Goal: Information Seeking & Learning: Check status

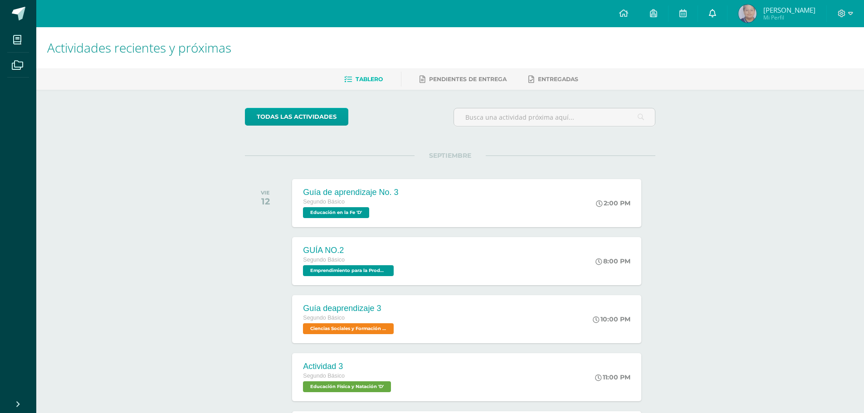
click at [716, 15] on icon at bounding box center [712, 13] width 7 height 8
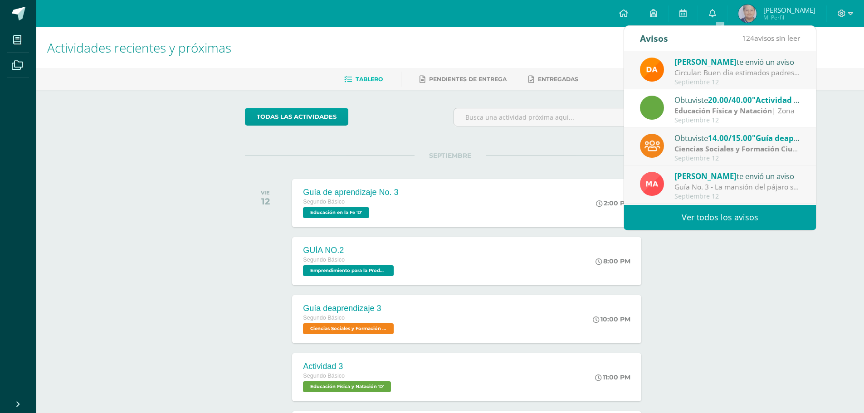
click at [729, 214] on link "Ver todos los avisos" at bounding box center [720, 217] width 192 height 25
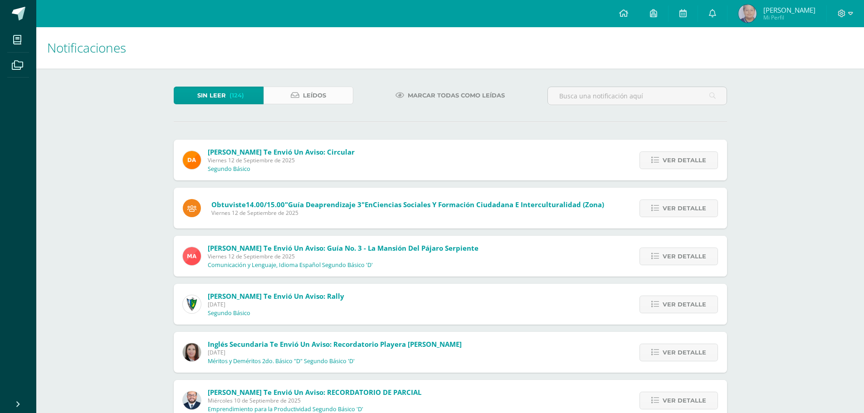
click at [310, 90] on span "Leídos" at bounding box center [314, 95] width 23 height 17
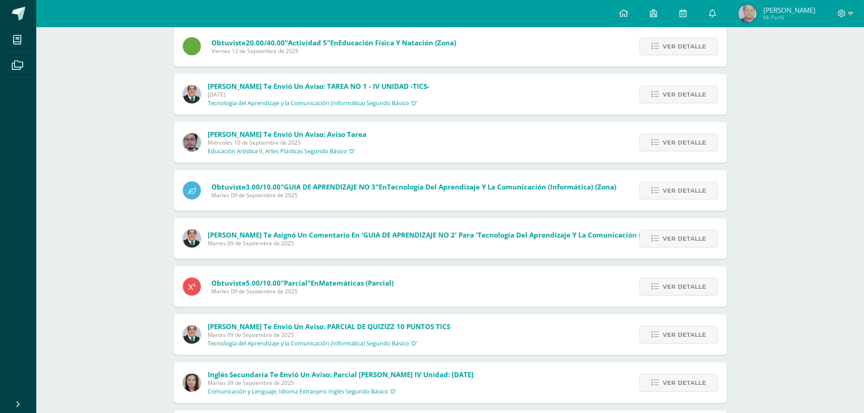
scroll to position [136, 0]
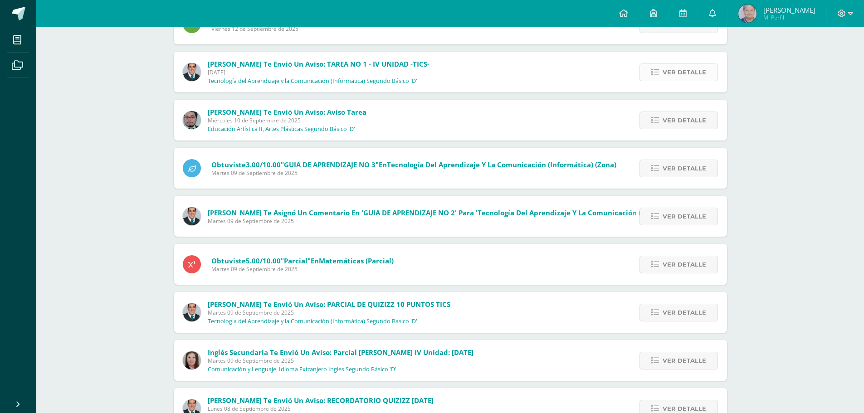
click at [694, 66] on span "Ver detalle" at bounding box center [684, 72] width 44 height 17
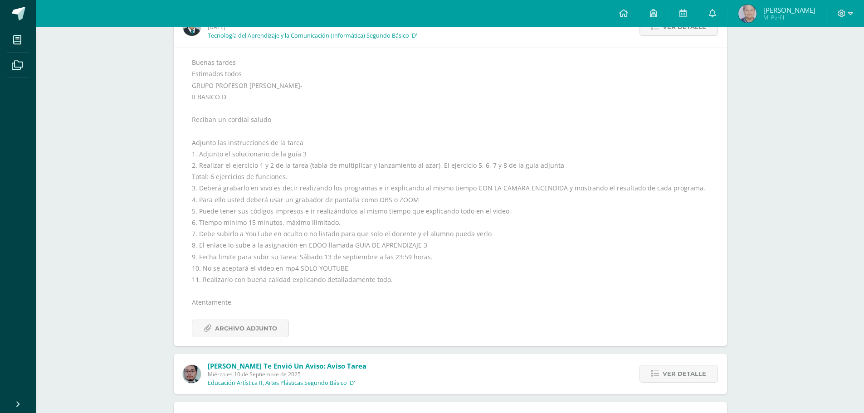
scroll to position [272, 0]
